Goal: Transaction & Acquisition: Purchase product/service

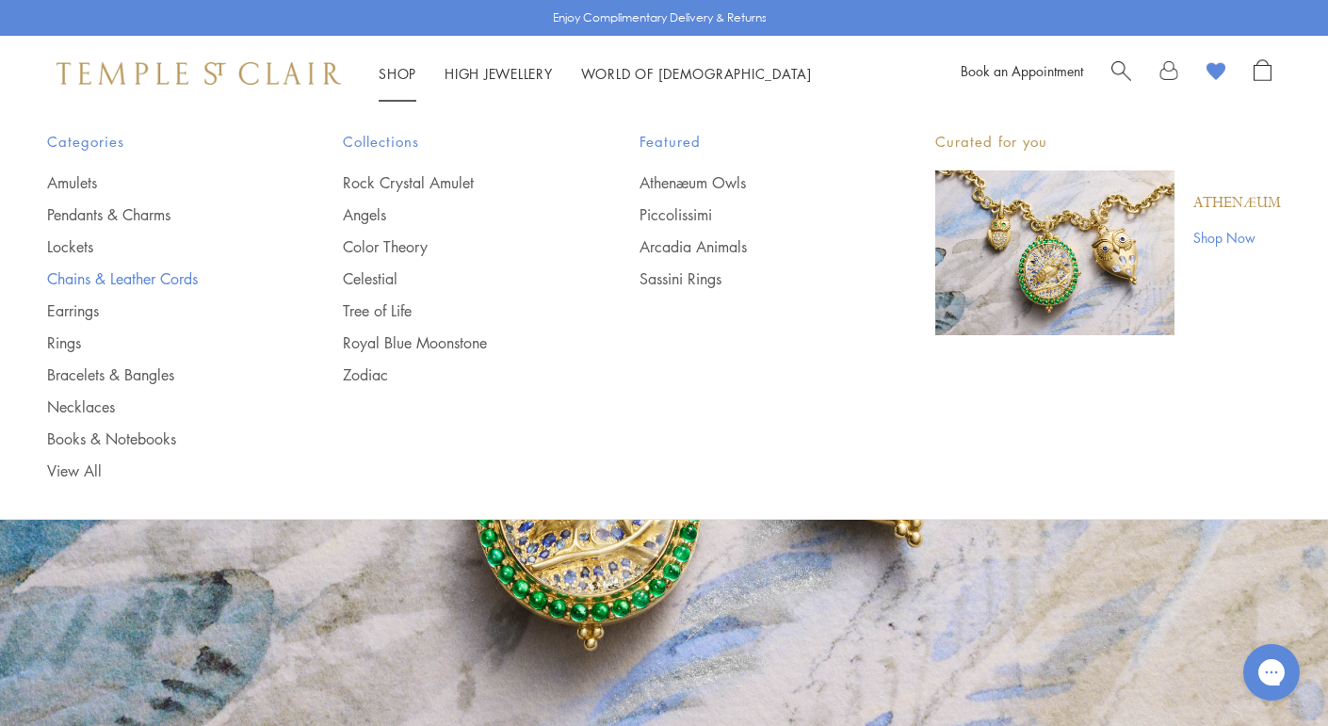
click at [115, 273] on link "Chains & Leather Cords" at bounding box center [157, 278] width 220 height 21
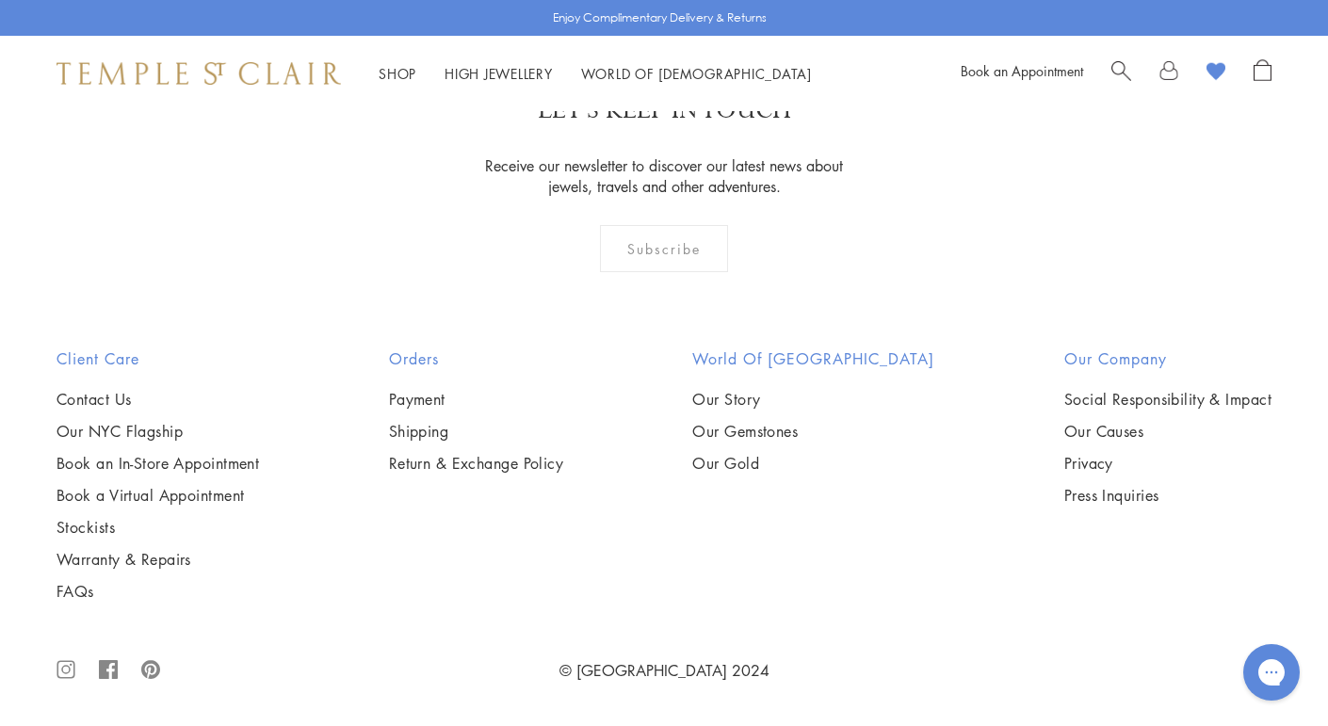
scroll to position [3014, 0]
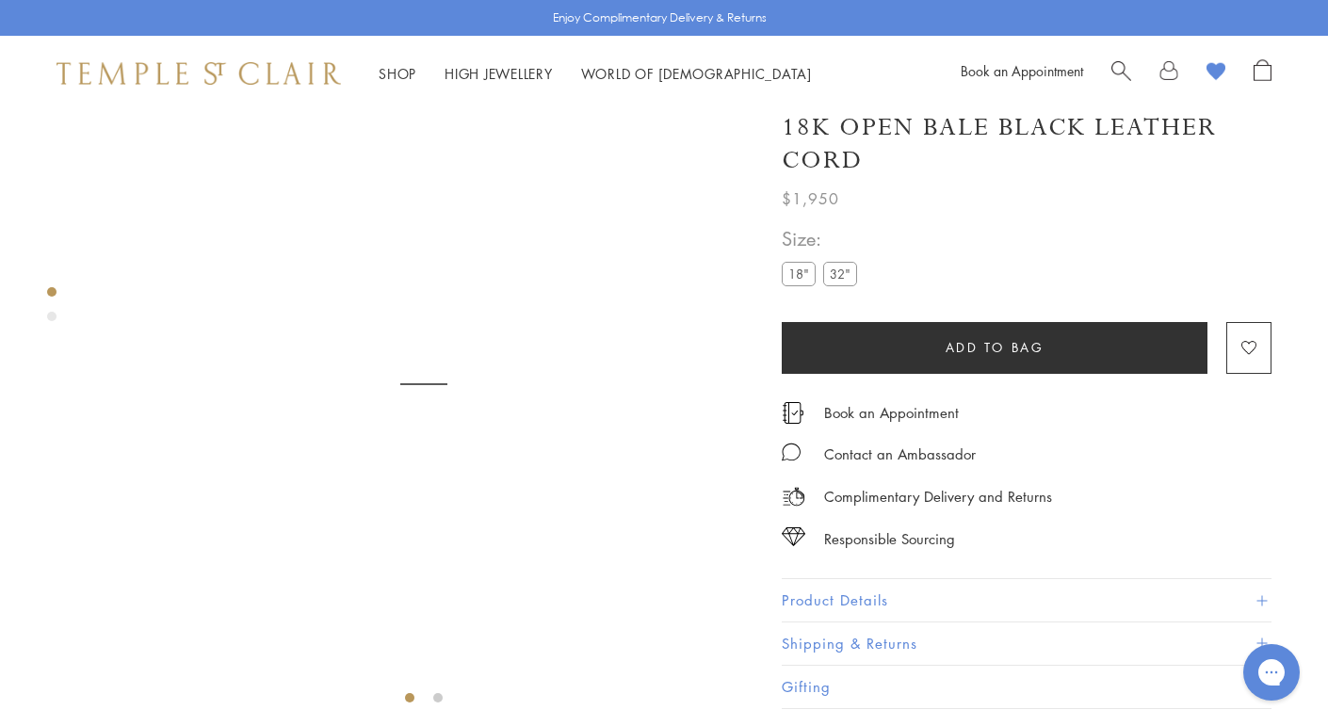
scroll to position [111, 0]
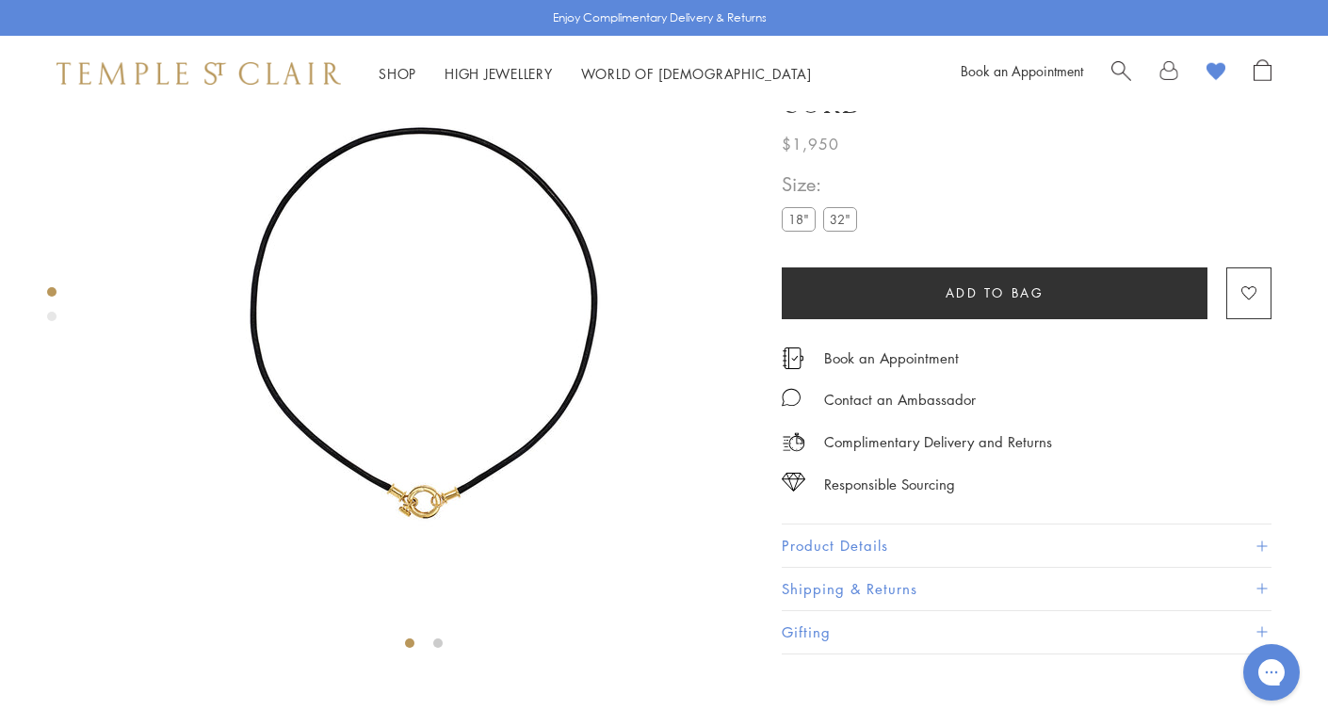
click at [834, 232] on label "32"" at bounding box center [840, 220] width 34 height 24
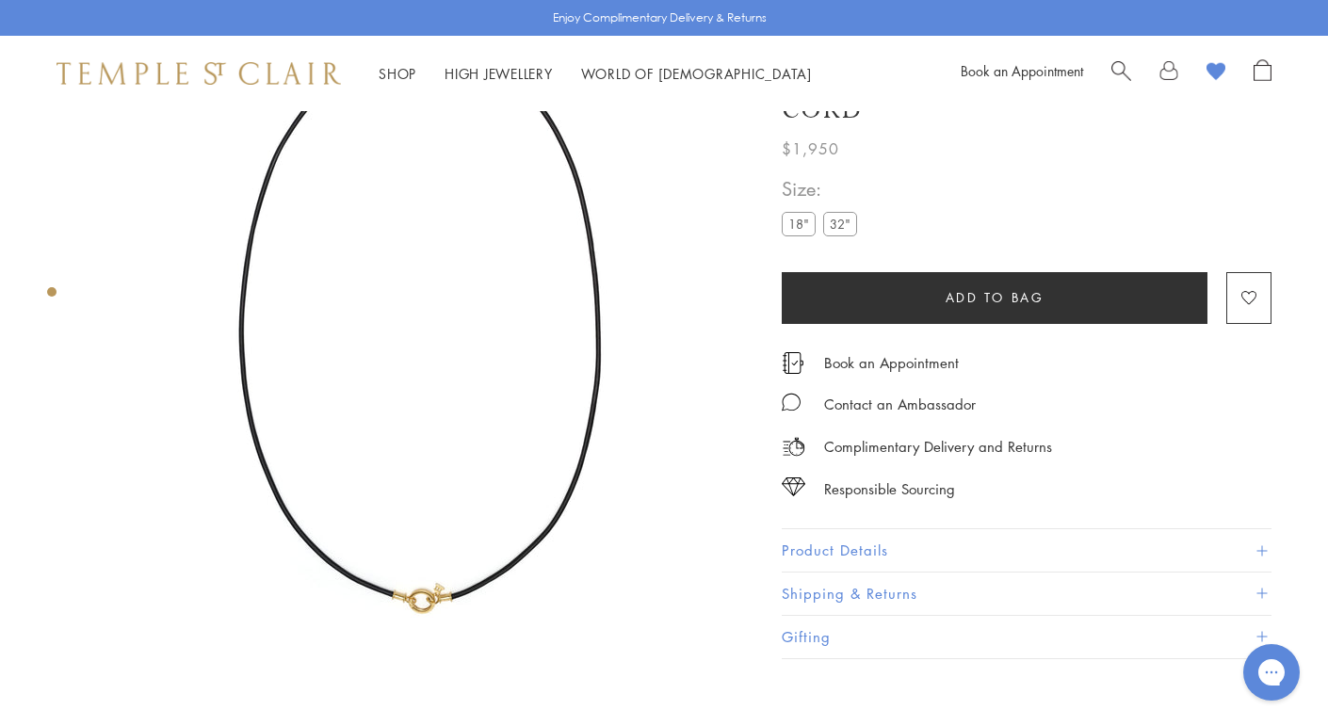
click at [795, 224] on label "18"" at bounding box center [799, 225] width 34 height 24
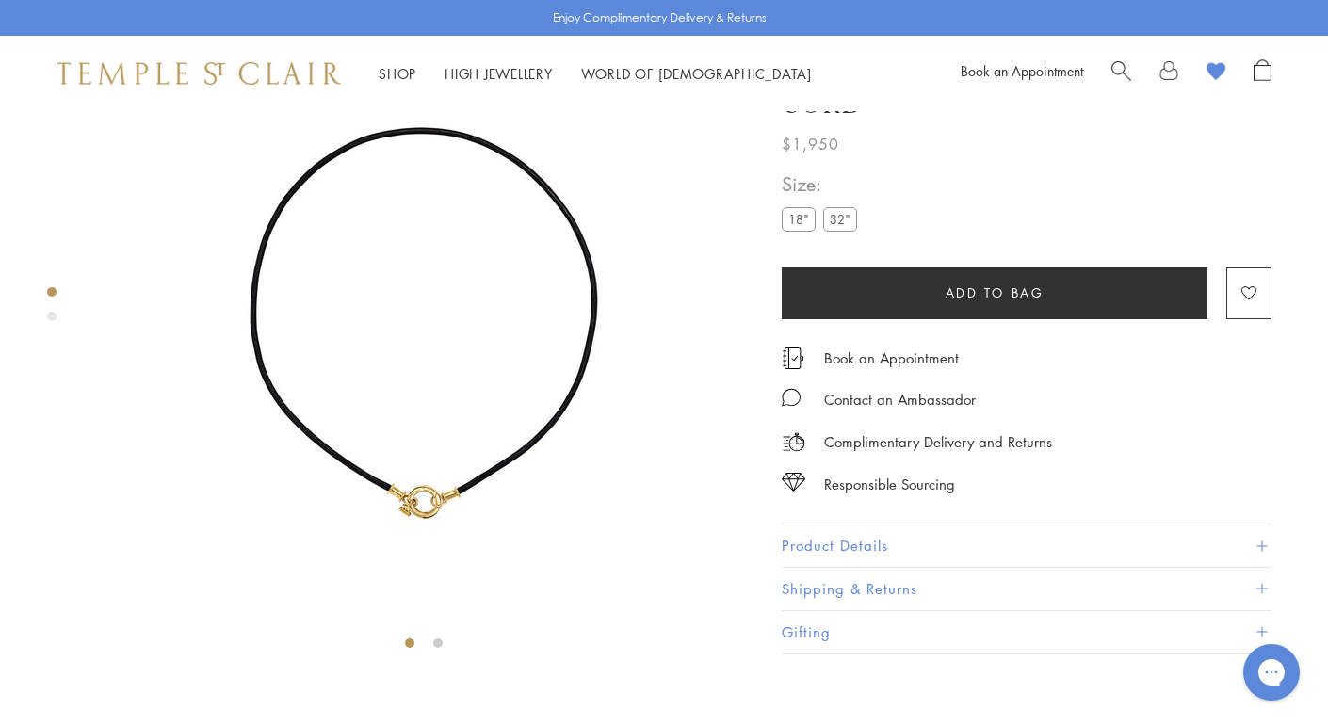
click at [426, 475] on img at bounding box center [423, 329] width 659 height 659
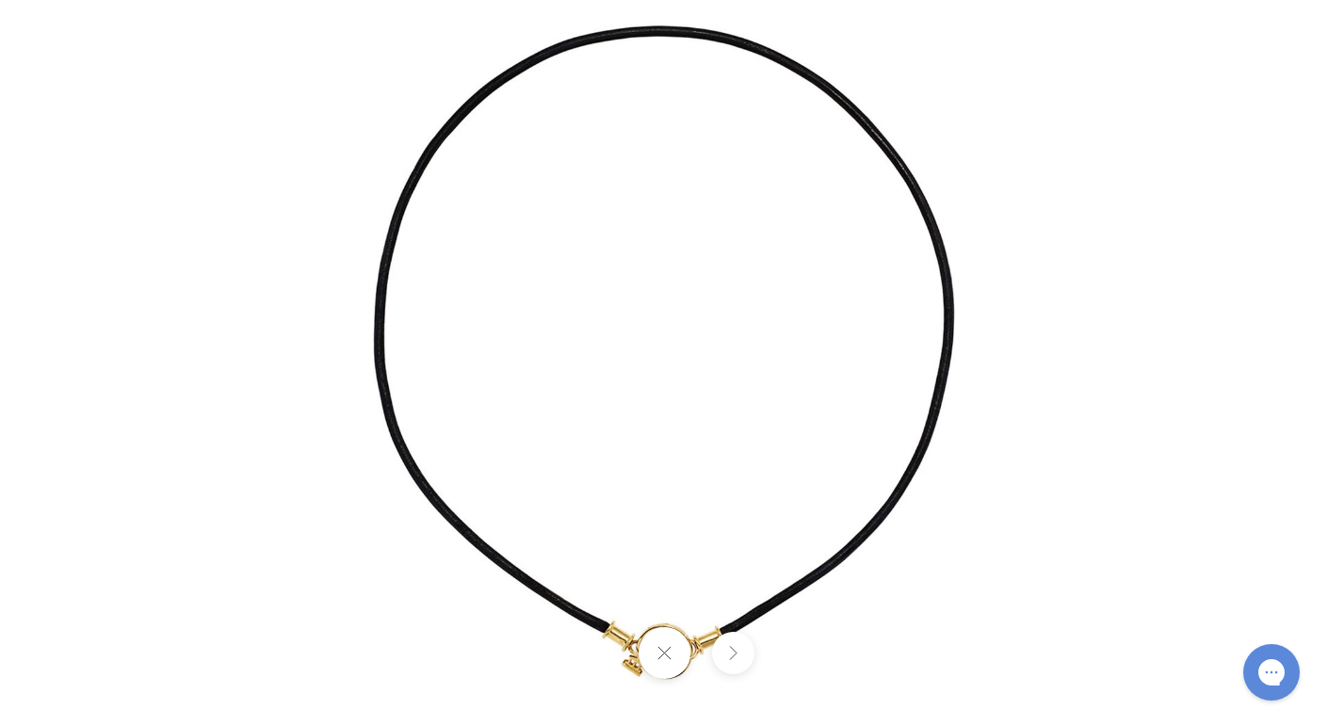
click at [697, 601] on img at bounding box center [664, 364] width 1102 height 1102
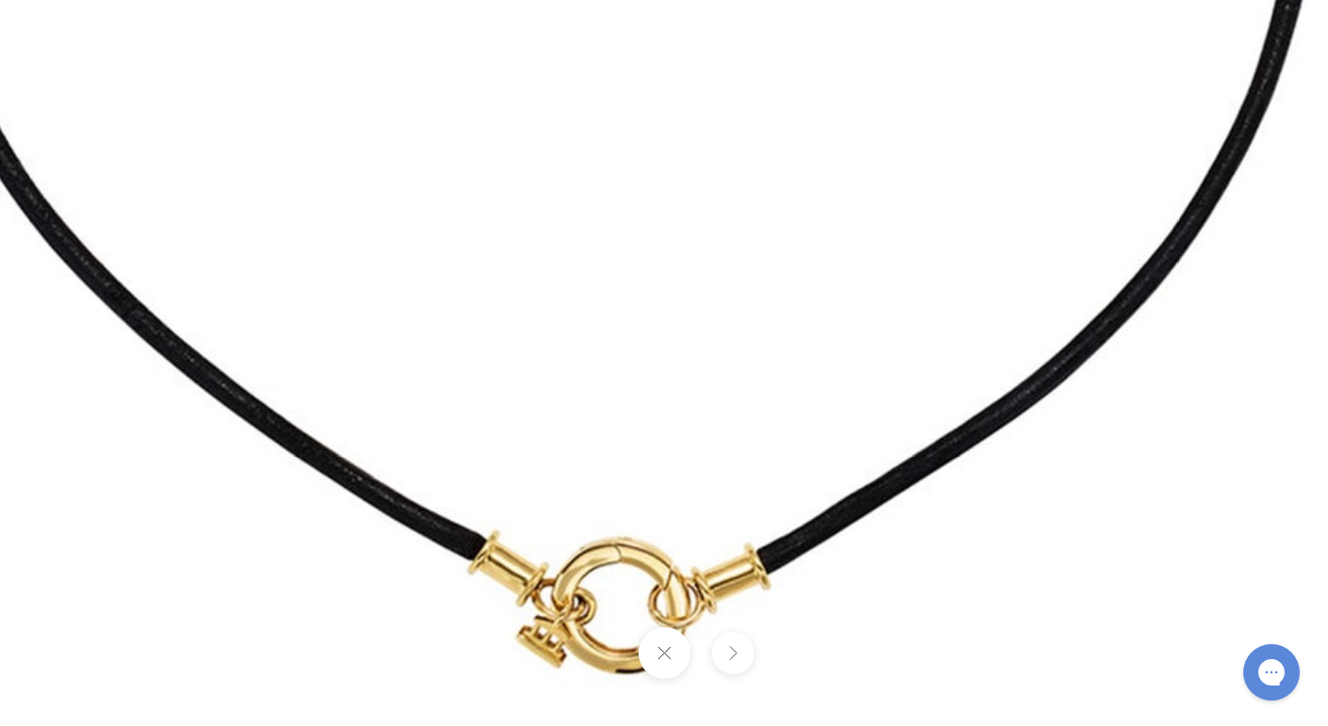
drag, startPoint x: 697, startPoint y: 601, endPoint x: 701, endPoint y: 471, distance: 130.0
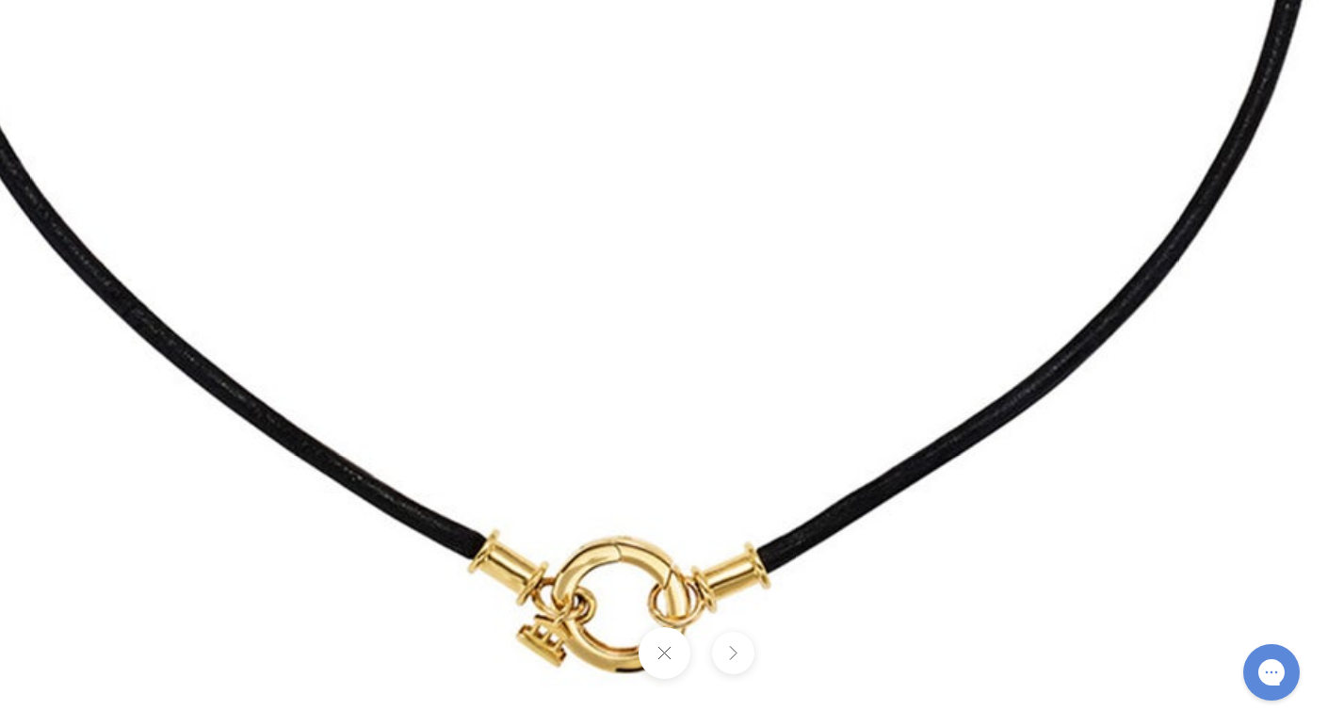
click at [669, 653] on button at bounding box center [664, 653] width 52 height 52
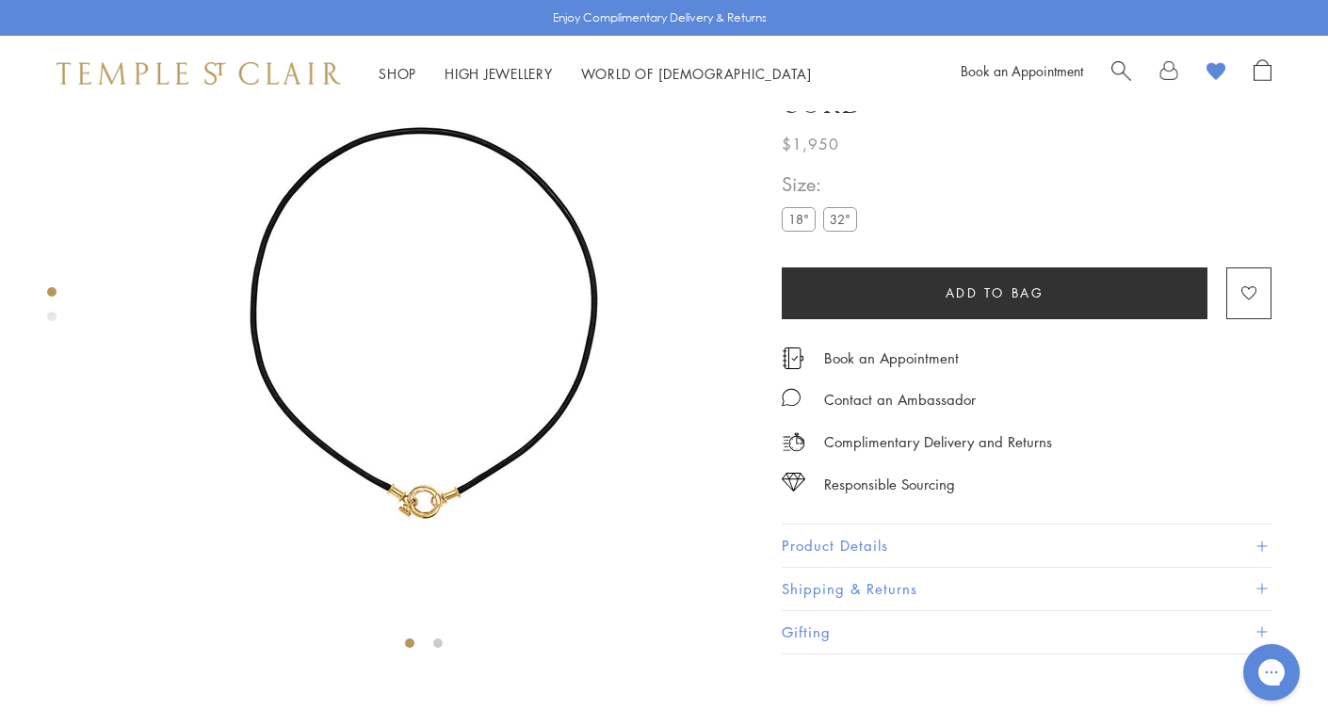
click at [840, 232] on label "32"" at bounding box center [840, 220] width 34 height 24
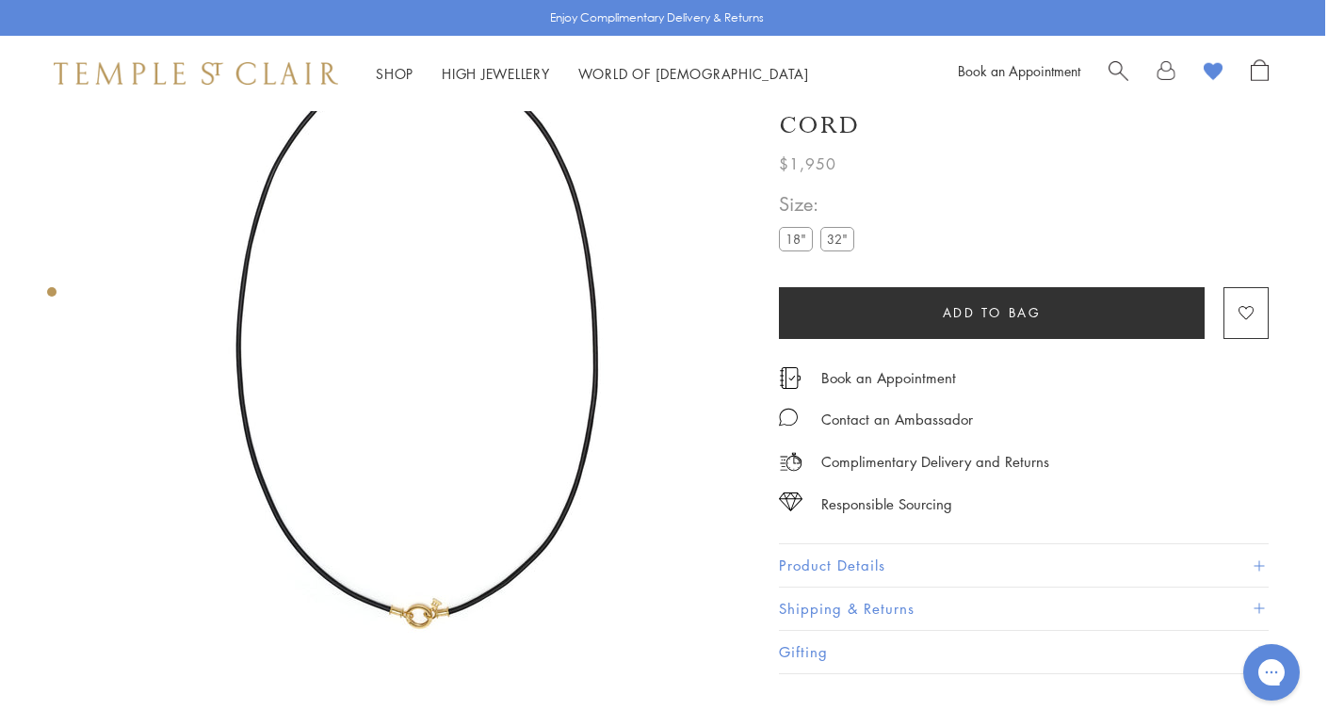
scroll to position [94, 1]
